Goal: Navigation & Orientation: Find specific page/section

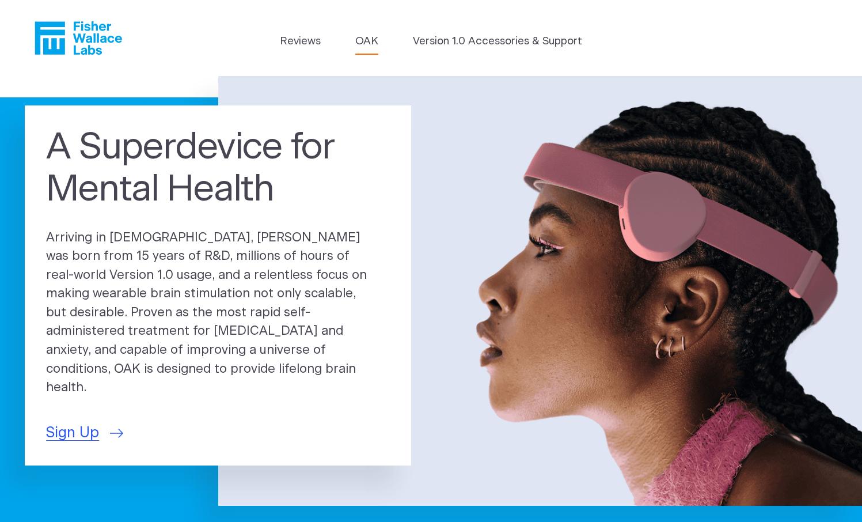
click at [372, 42] on link "OAK" at bounding box center [366, 41] width 23 height 16
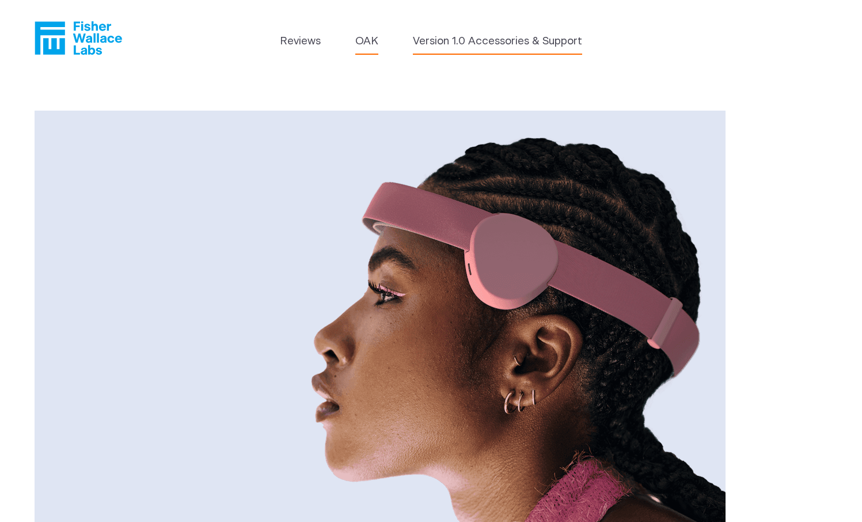
click at [467, 38] on link "Version 1.0 Accessories & Support" at bounding box center [497, 41] width 169 height 16
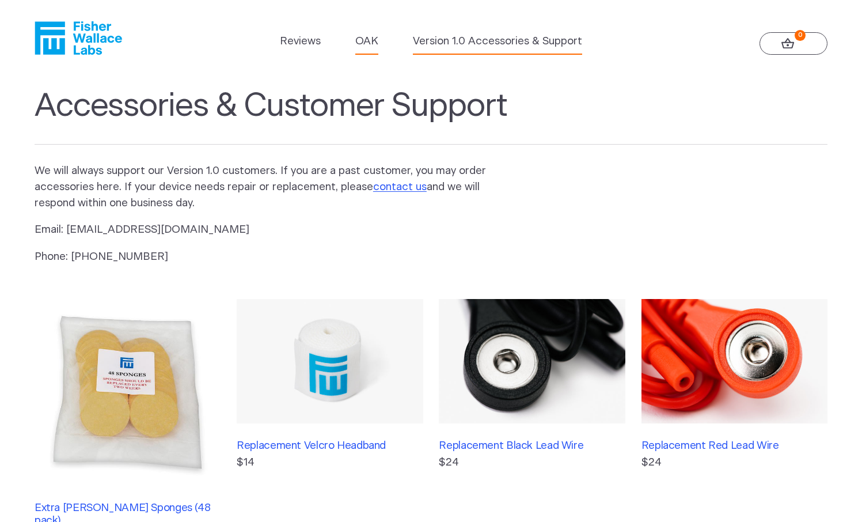
click at [366, 47] on link "OAK" at bounding box center [366, 41] width 23 height 16
